Goal: Navigation & Orientation: Find specific page/section

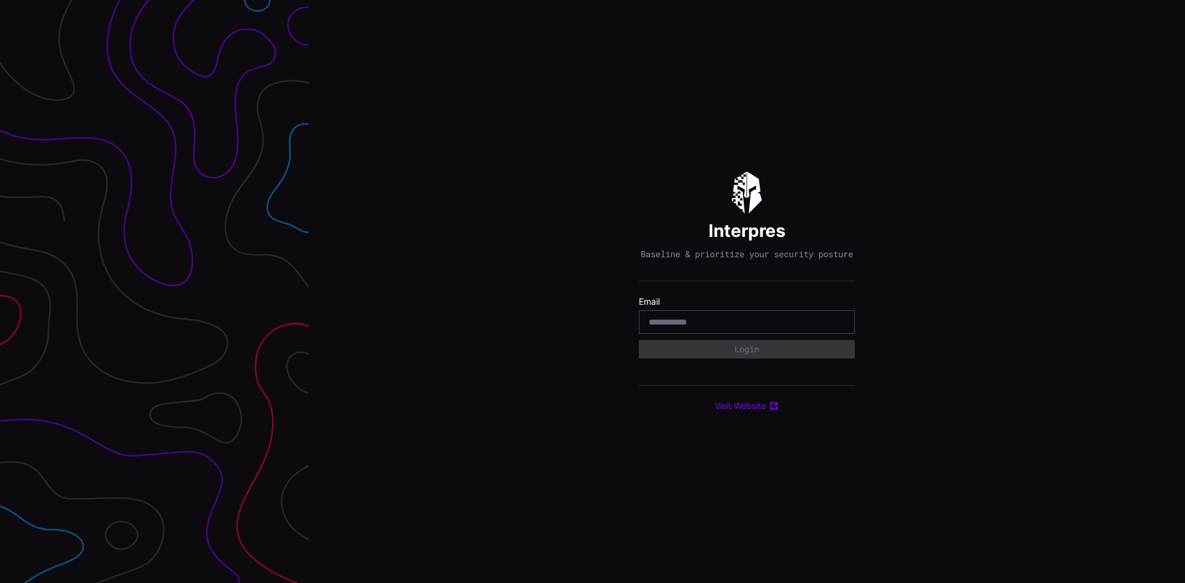
click at [696, 320] on div at bounding box center [747, 322] width 216 height 23
click at [694, 324] on input "email" at bounding box center [747, 322] width 196 height 11
type input "**********"
click at [733, 357] on button "Login" at bounding box center [746, 349] width 197 height 17
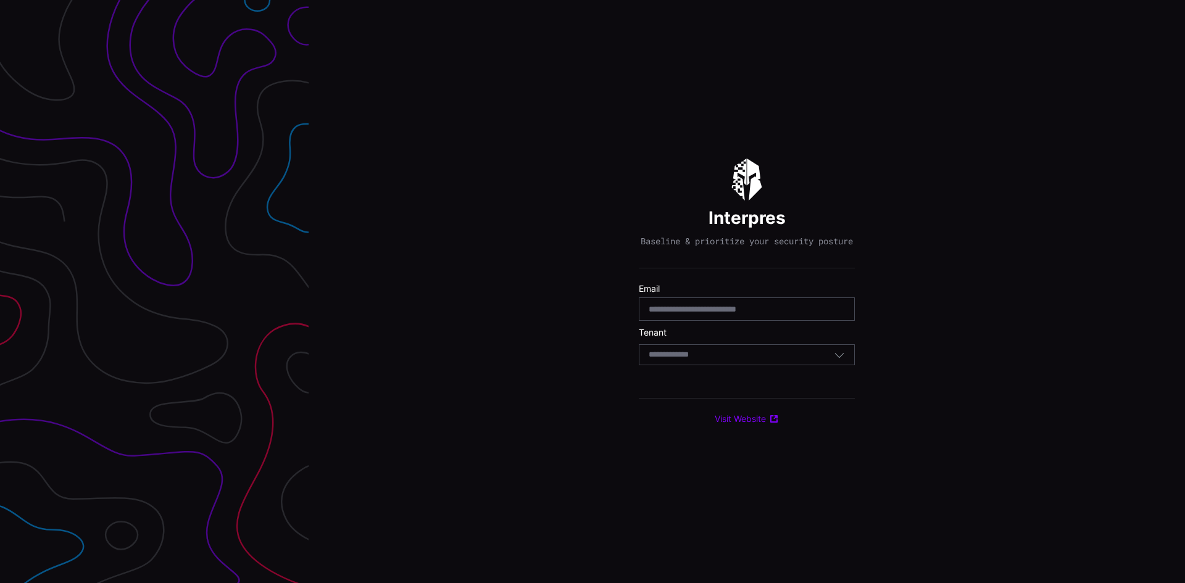
click at [738, 361] on div "Select Tenant" at bounding box center [741, 354] width 185 height 11
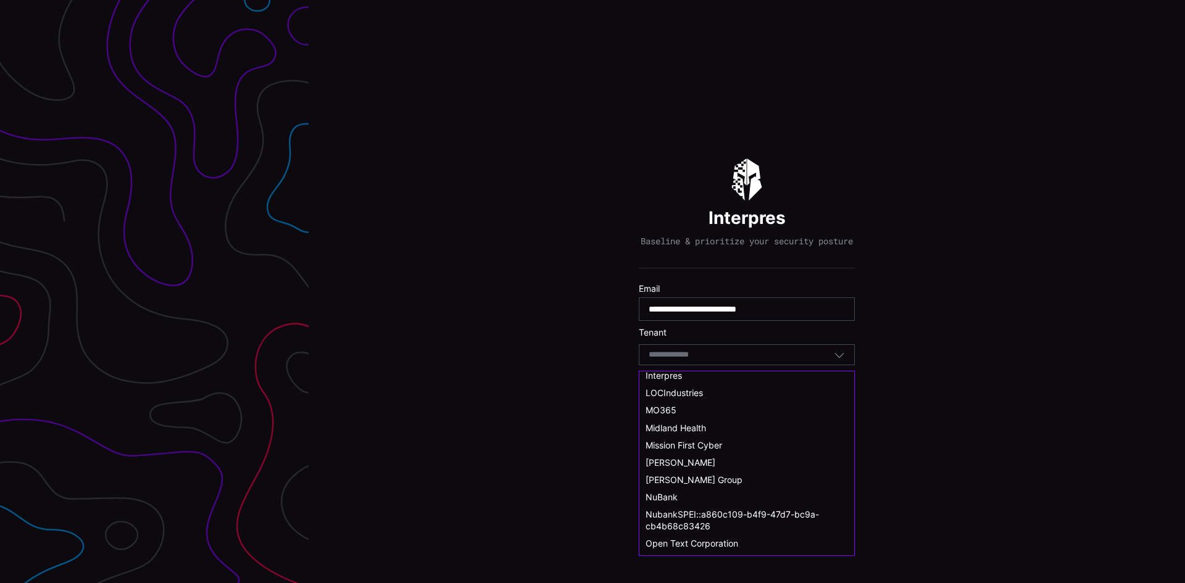
scroll to position [370, 0]
click at [683, 389] on span "LOCIndustries" at bounding box center [674, 392] width 57 height 10
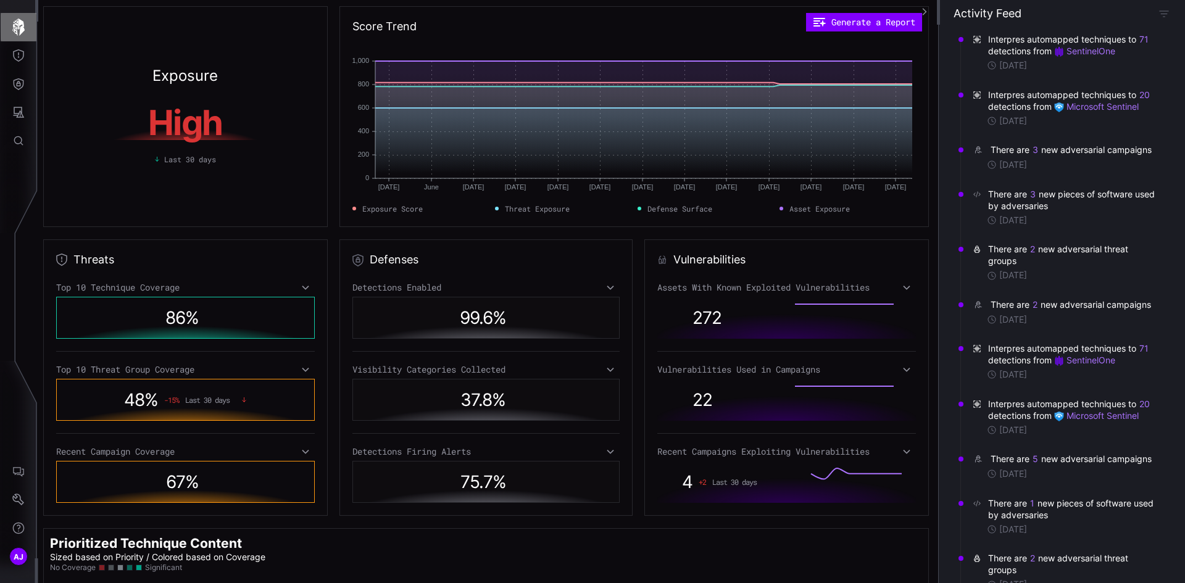
click at [20, 32] on icon "button" at bounding box center [18, 27] width 12 height 17
click at [20, 527] on icon "Help" at bounding box center [19, 529] width 12 height 12
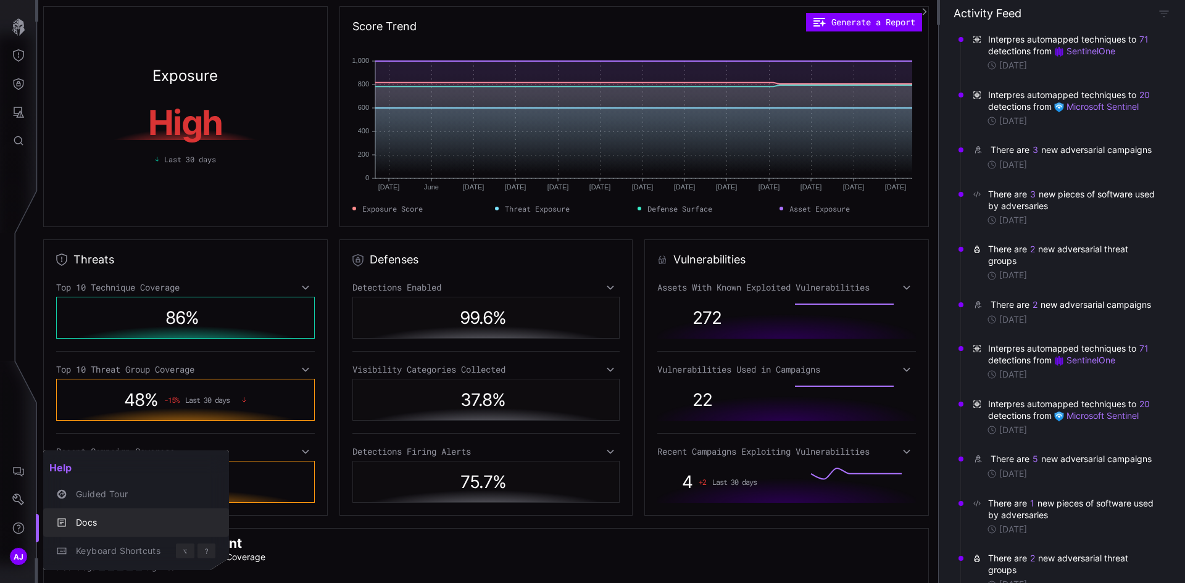
click at [91, 529] on div "Docs" at bounding box center [143, 523] width 146 height 15
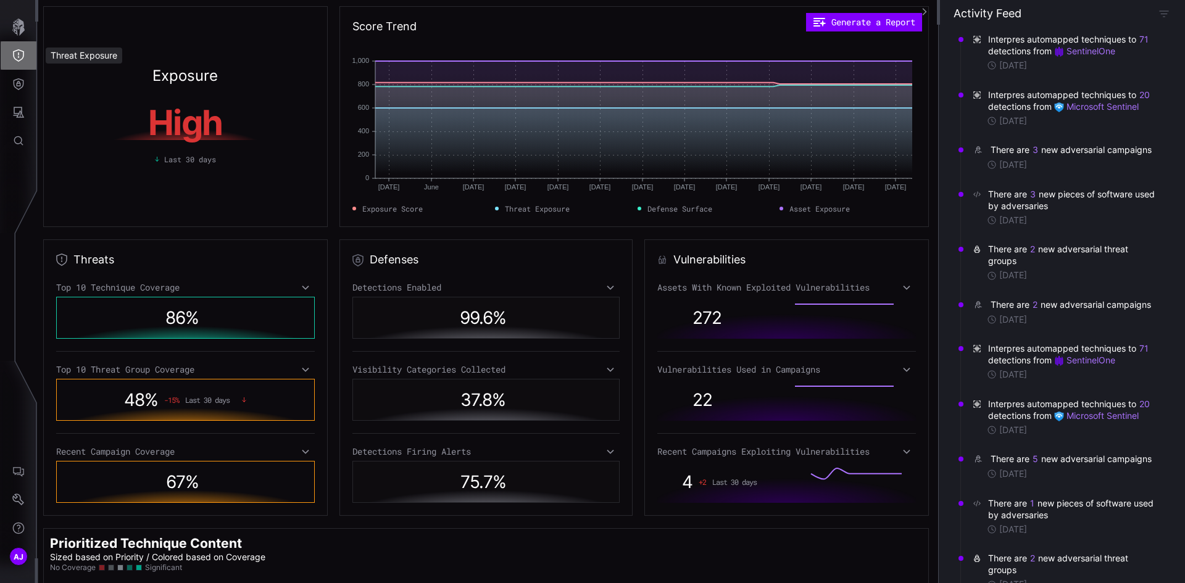
click at [14, 49] on icon "Threat Exposure" at bounding box center [18, 55] width 12 height 12
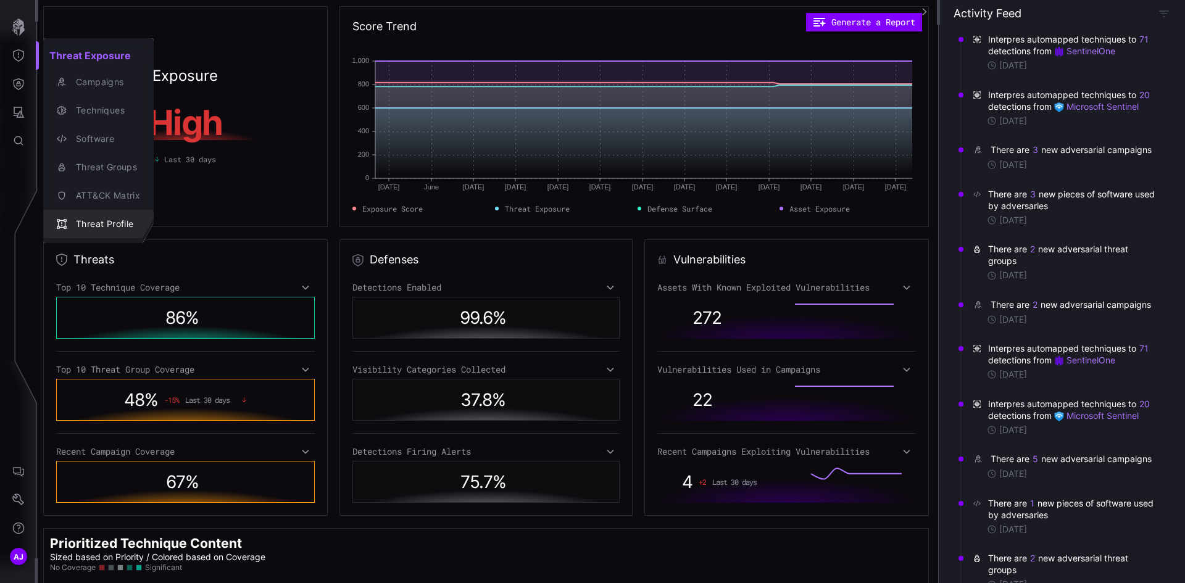
click at [111, 225] on div "Threat Profile" at bounding box center [105, 224] width 70 height 15
